Goal: Transaction & Acquisition: Purchase product/service

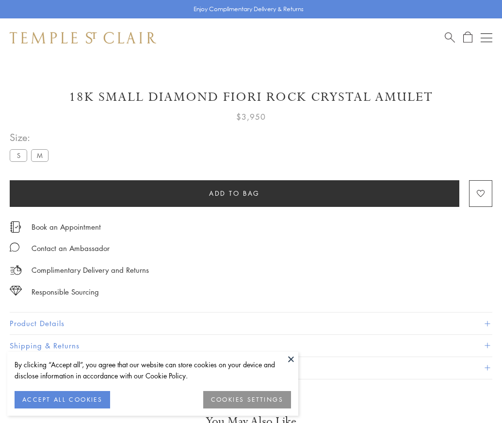
click at [234, 193] on span "Add to bag" at bounding box center [234, 193] width 51 height 11
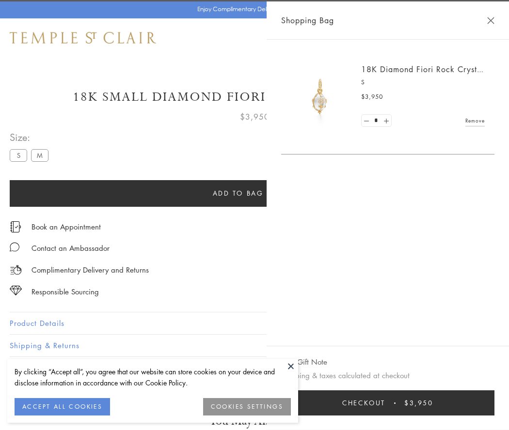
click at [422, 403] on button "Checkout $3,950" at bounding box center [387, 403] width 213 height 25
